Goal: Task Accomplishment & Management: Manage account settings

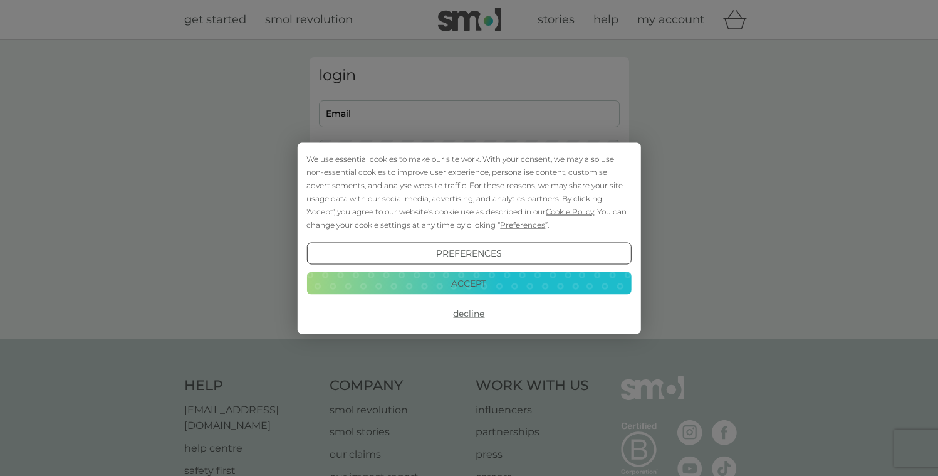
click at [477, 311] on button "Decline" at bounding box center [468, 313] width 325 height 23
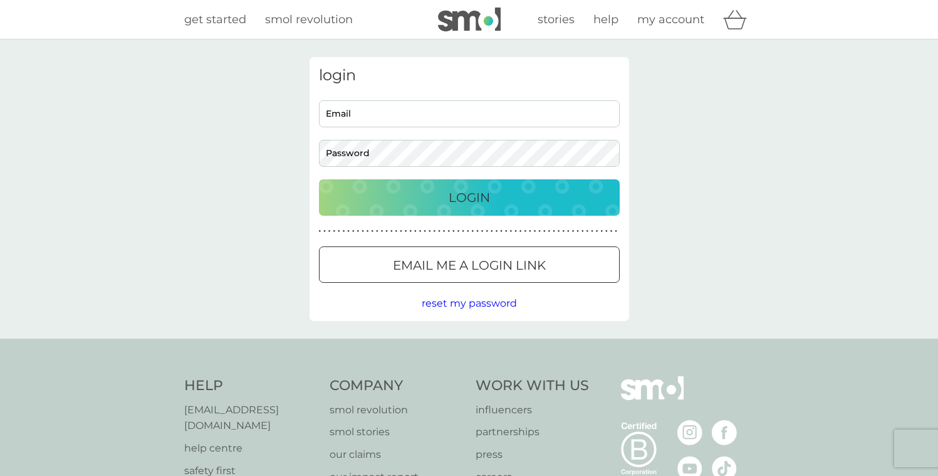
click at [441, 261] on p "Email me a login link" at bounding box center [469, 265] width 153 height 20
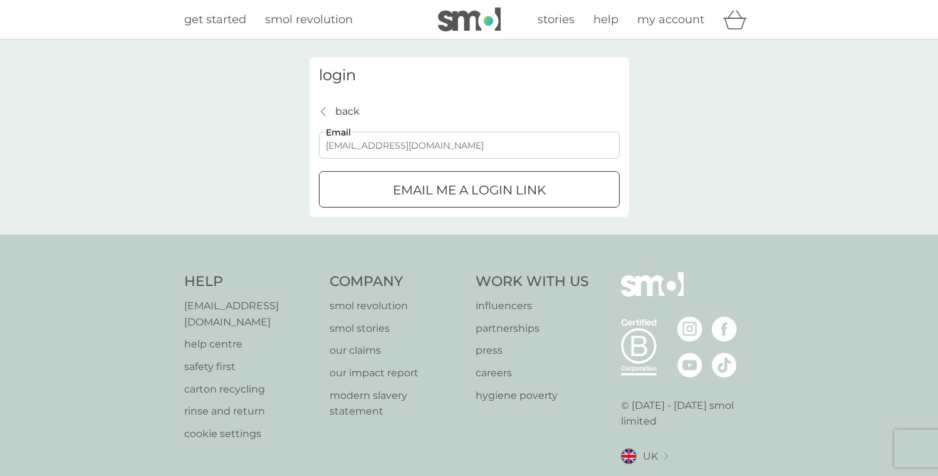
type input "[EMAIL_ADDRESS][DOMAIN_NAME]"
click at [469, 189] on button "Email me a login link" at bounding box center [469, 189] width 301 height 36
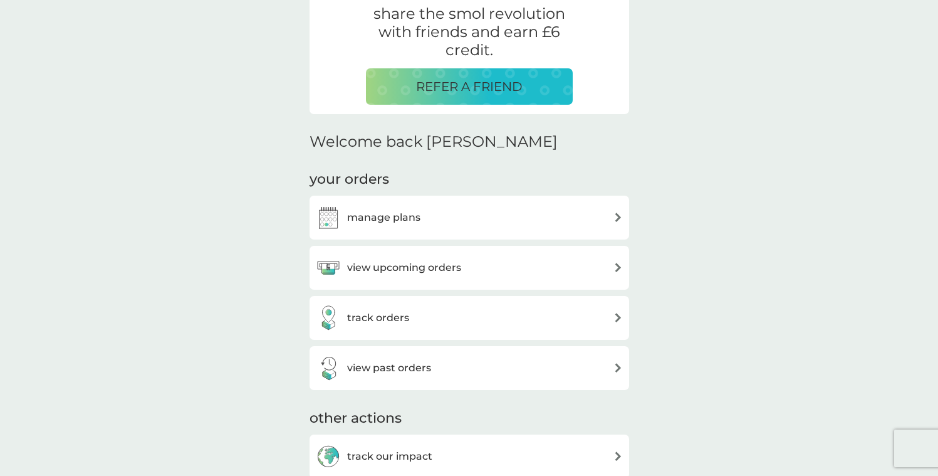
scroll to position [256, 0]
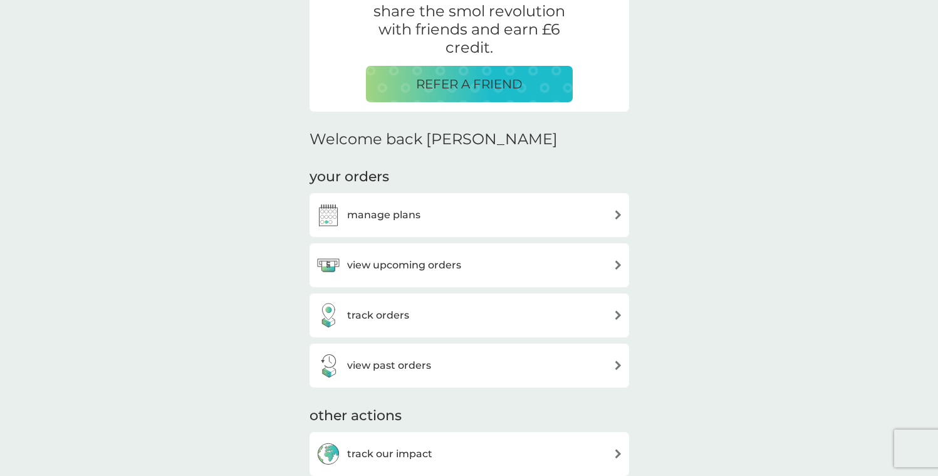
click at [513, 221] on div "manage plans" at bounding box center [469, 214] width 307 height 25
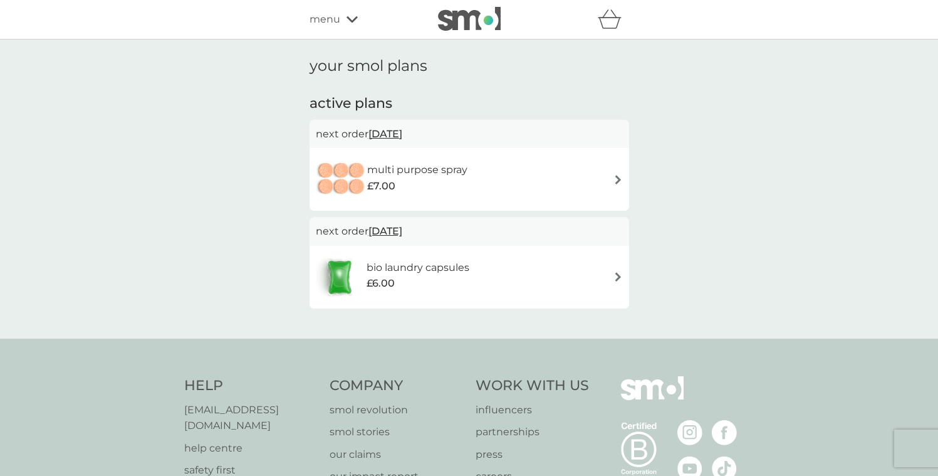
click at [357, 18] on div "menu" at bounding box center [363, 19] width 107 height 16
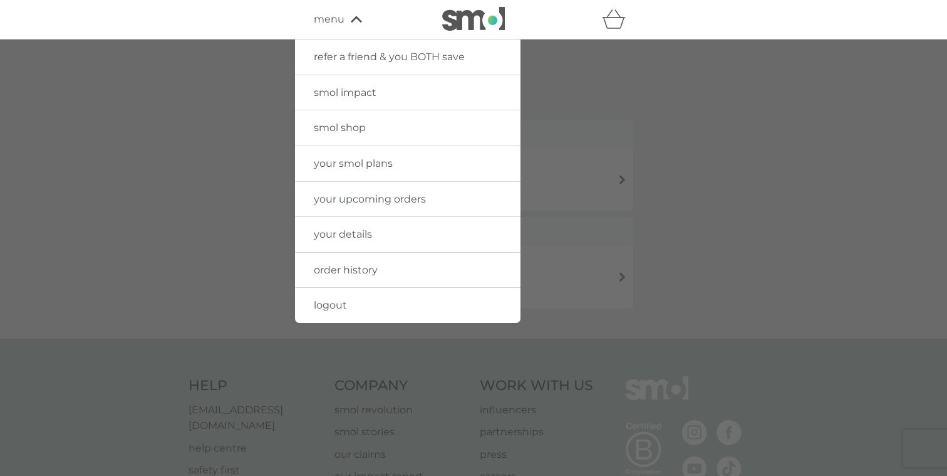
click at [747, 114] on div at bounding box center [473, 277] width 947 height 476
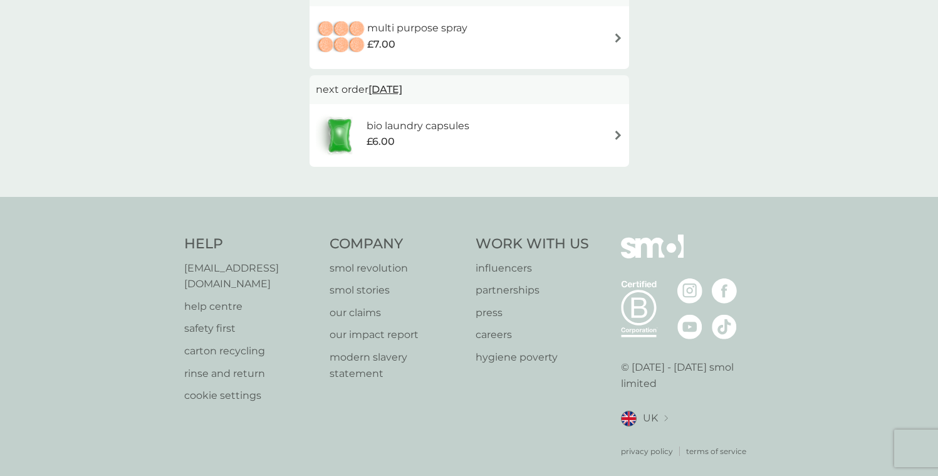
scroll to position [53, 0]
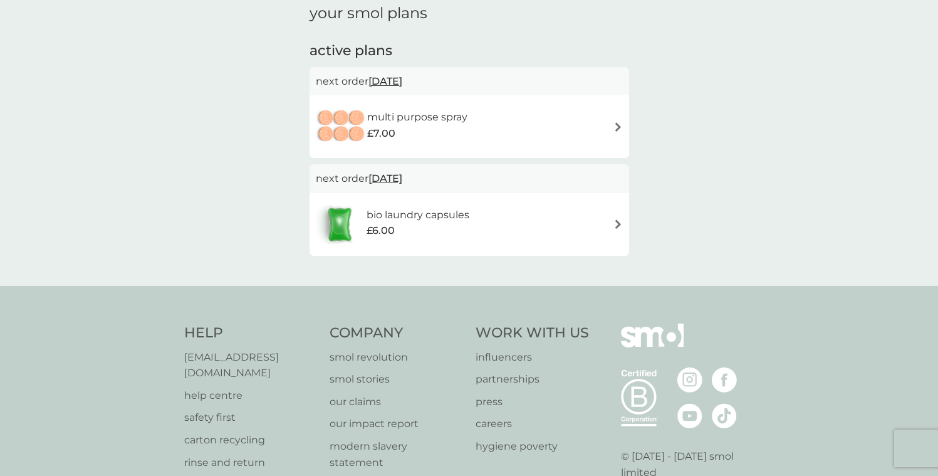
click at [596, 124] on div "multi purpose spray £7.00" at bounding box center [469, 127] width 307 height 44
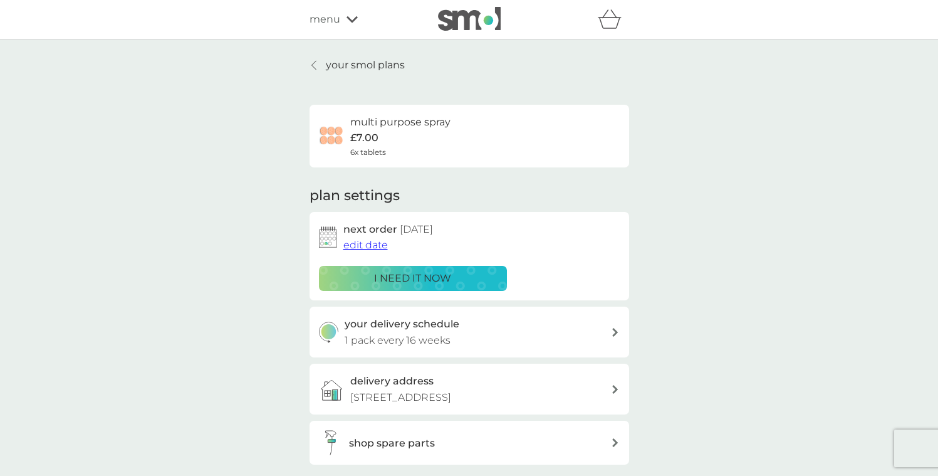
scroll to position [213, 0]
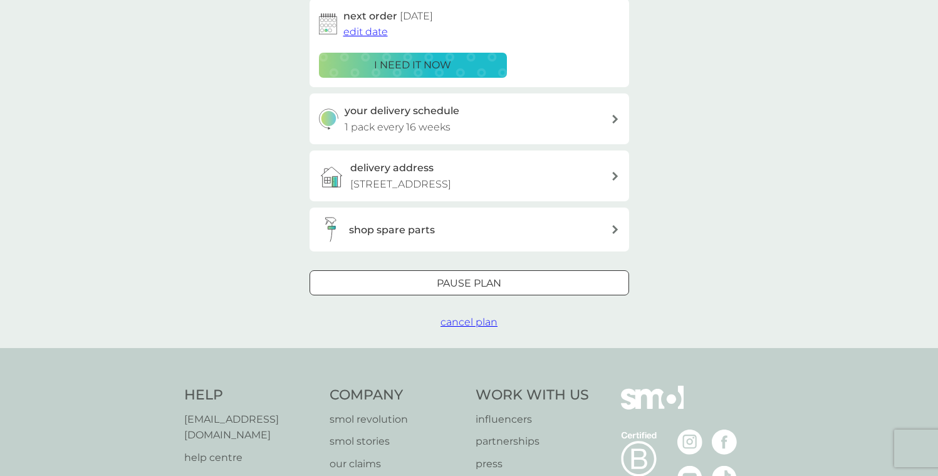
click at [482, 317] on span "cancel plan" at bounding box center [469, 322] width 57 height 12
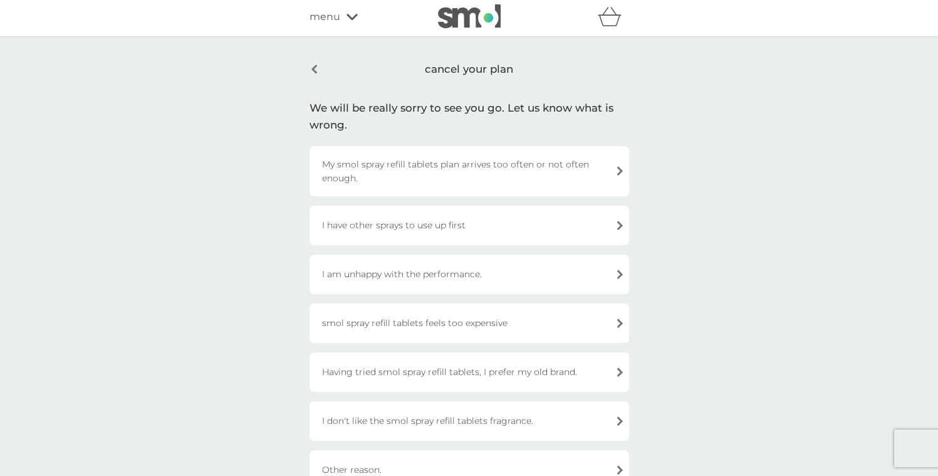
scroll to position [101, 0]
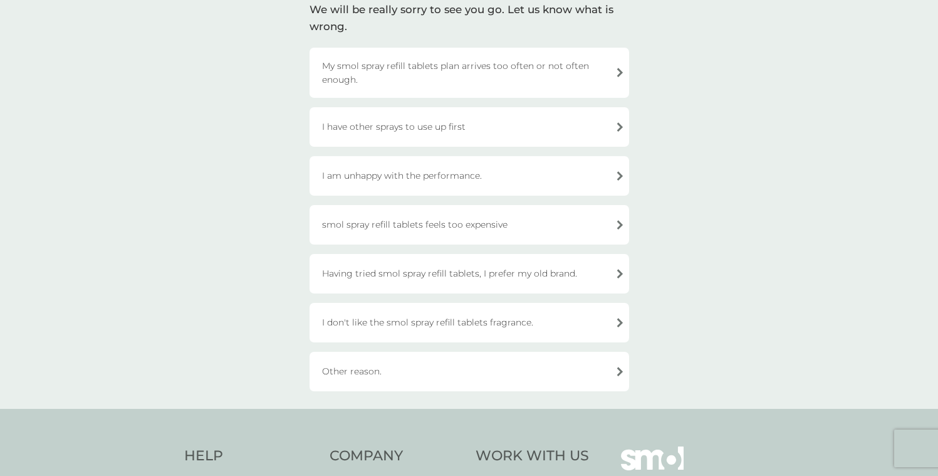
click at [555, 372] on div "Other reason." at bounding box center [470, 371] width 320 height 39
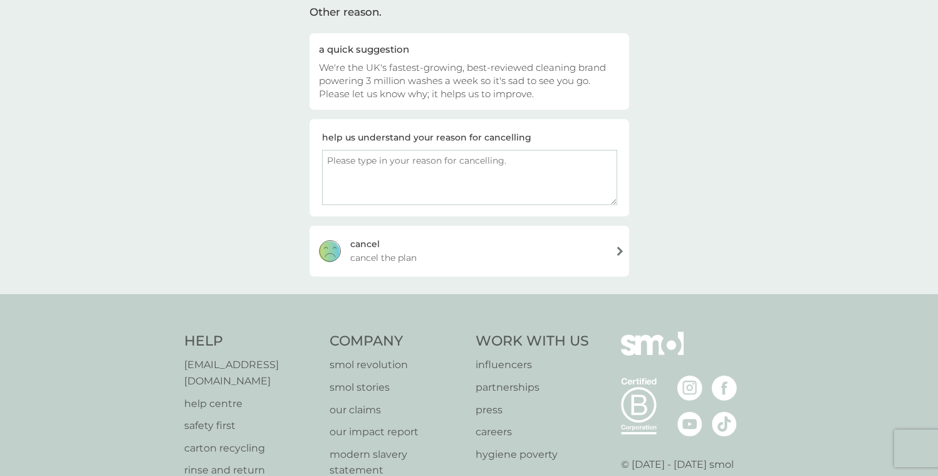
click at [540, 239] on div "cancel cancel the plan" at bounding box center [470, 251] width 320 height 50
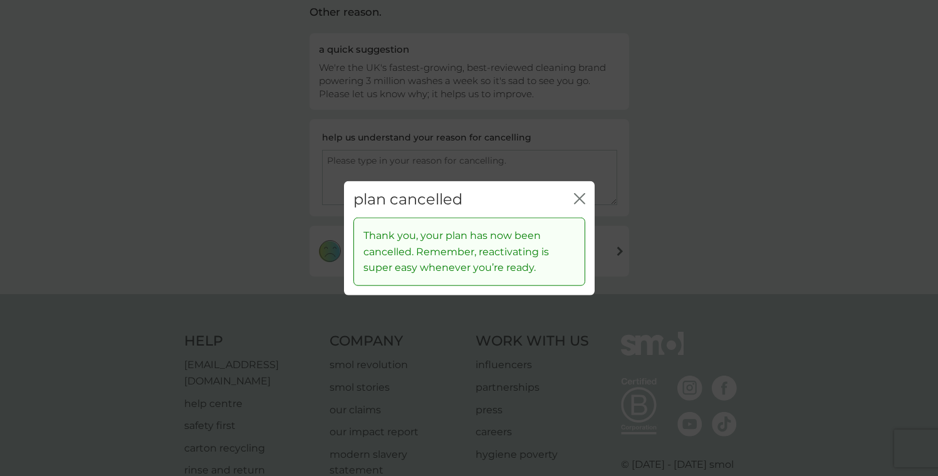
click at [579, 198] on icon "close" at bounding box center [577, 198] width 5 height 10
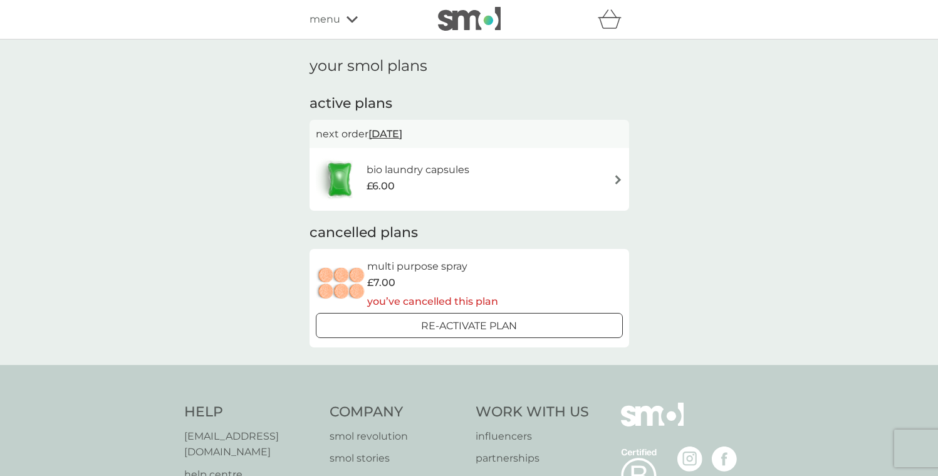
click at [545, 184] on div "bio laundry capsules £6.00" at bounding box center [469, 179] width 307 height 44
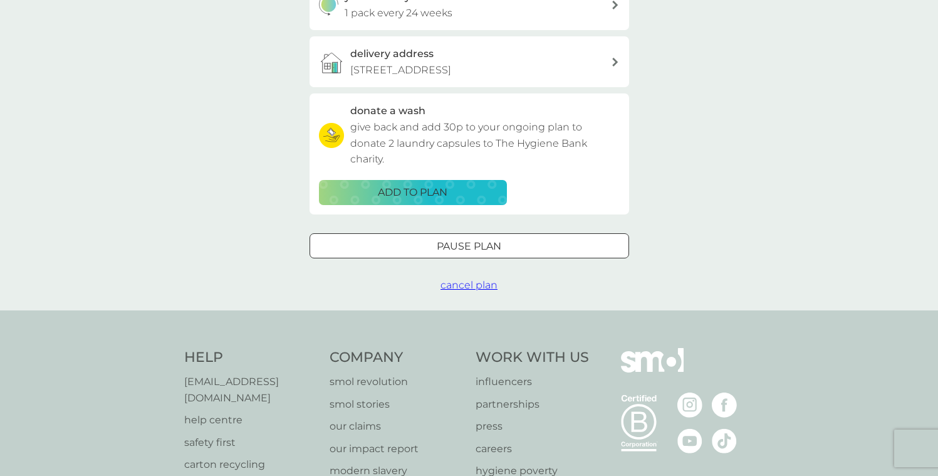
scroll to position [437, 0]
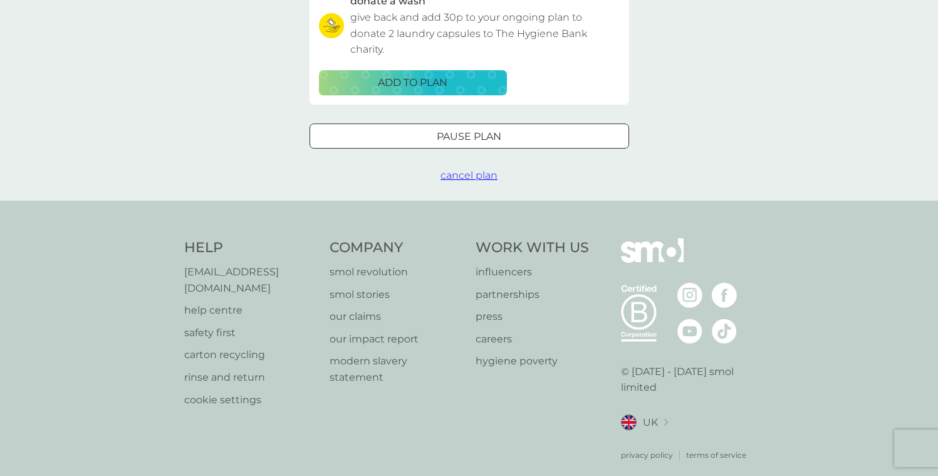
click at [484, 172] on span "cancel plan" at bounding box center [469, 175] width 57 height 12
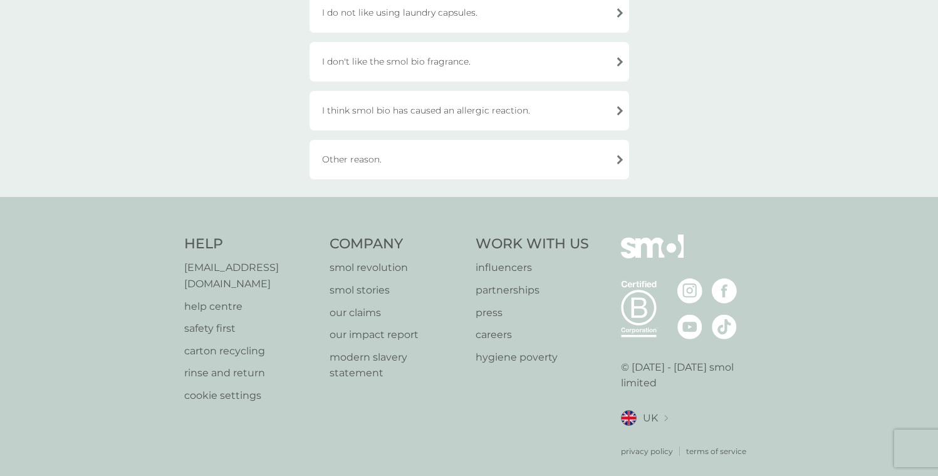
click at [535, 157] on div "Other reason." at bounding box center [470, 159] width 320 height 39
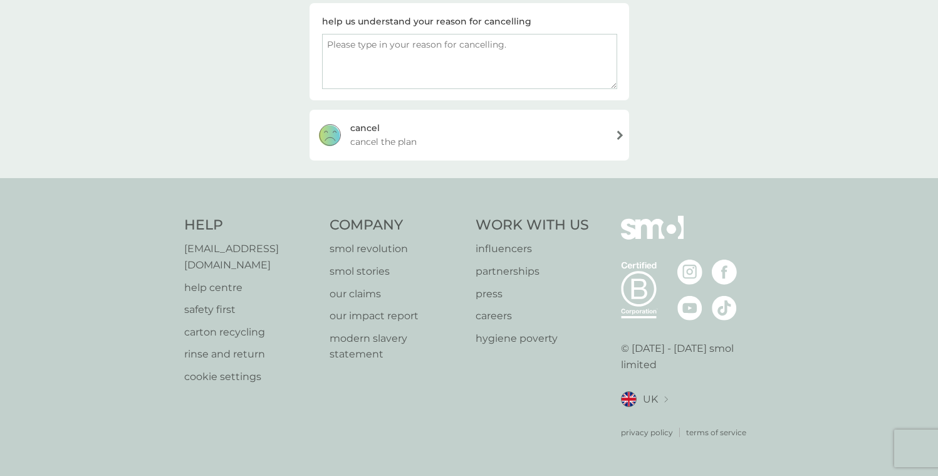
scroll to position [199, 0]
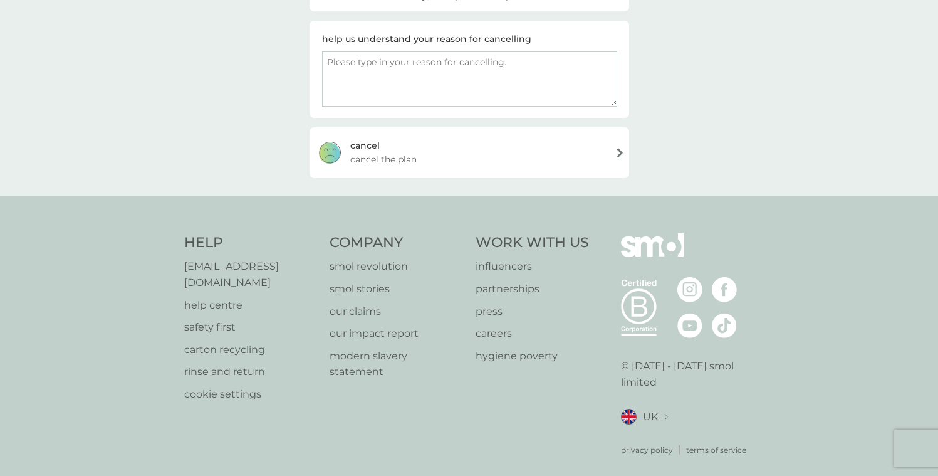
click at [539, 155] on div "cancel cancel the plan" at bounding box center [470, 152] width 320 height 50
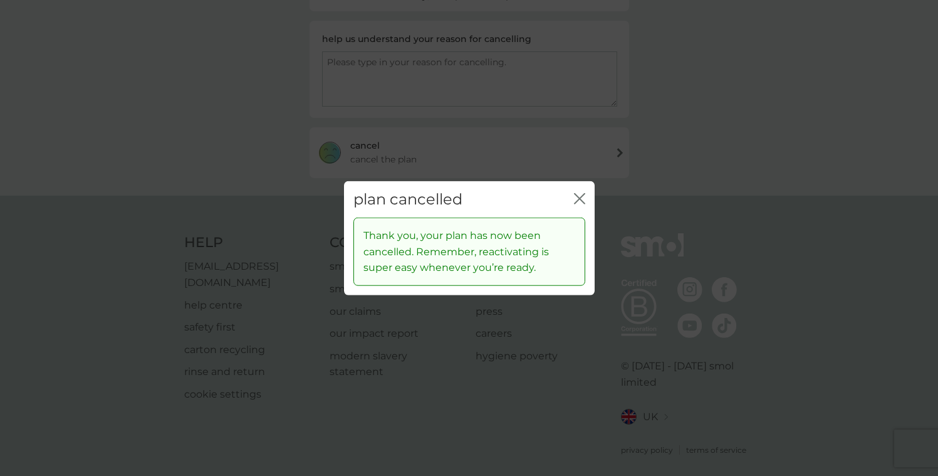
click at [585, 192] on div "close" at bounding box center [579, 199] width 11 height 18
click at [576, 199] on icon "close" at bounding box center [579, 197] width 11 height 11
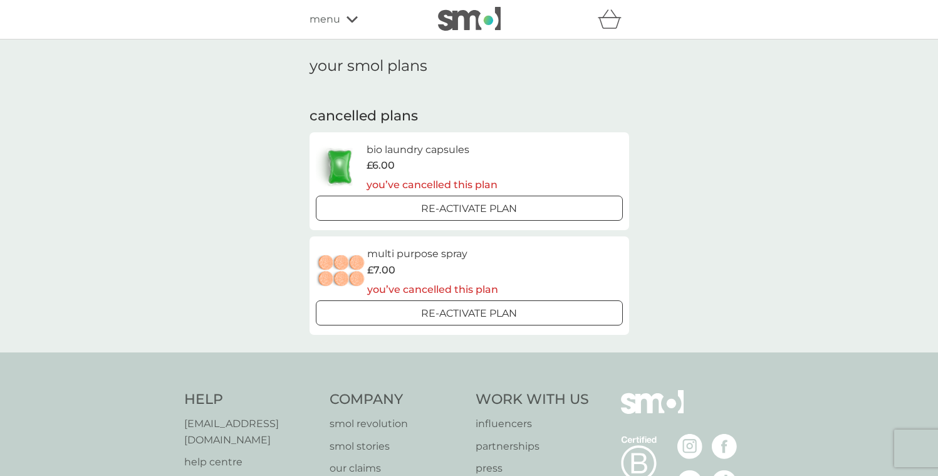
click at [314, 14] on span "menu" at bounding box center [325, 19] width 31 height 16
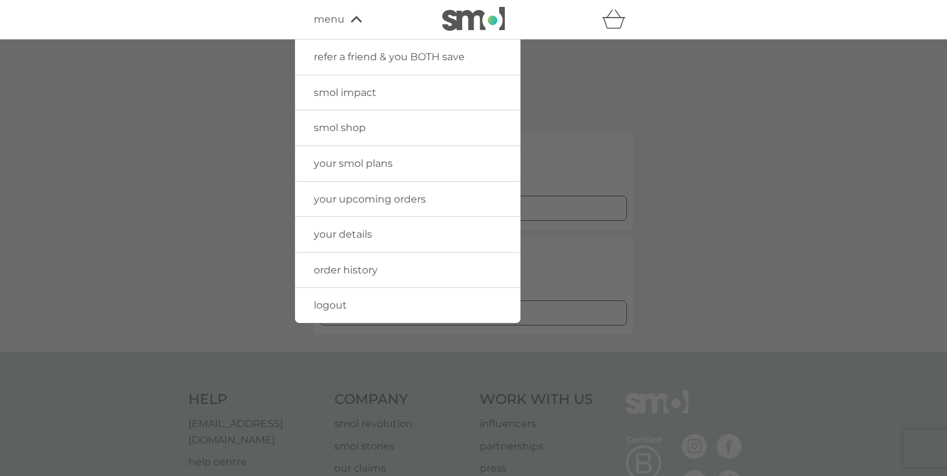
click at [717, 117] on div at bounding box center [473, 277] width 947 height 476
